Goal: Use online tool/utility: Utilize a website feature to perform a specific function

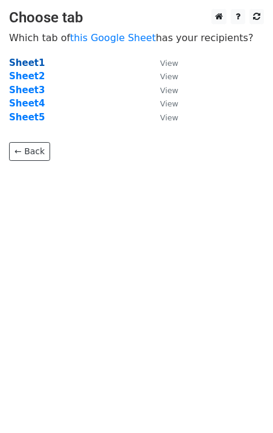
click at [30, 60] on strong "Sheet1" at bounding box center [27, 62] width 36 height 11
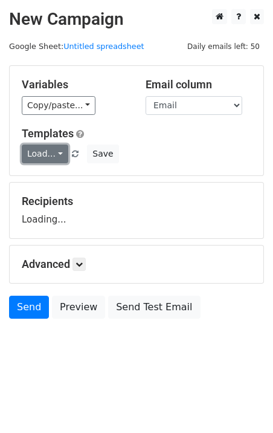
click at [39, 160] on link "Load..." at bounding box center [45, 154] width 47 height 19
